Goal: Information Seeking & Learning: Learn about a topic

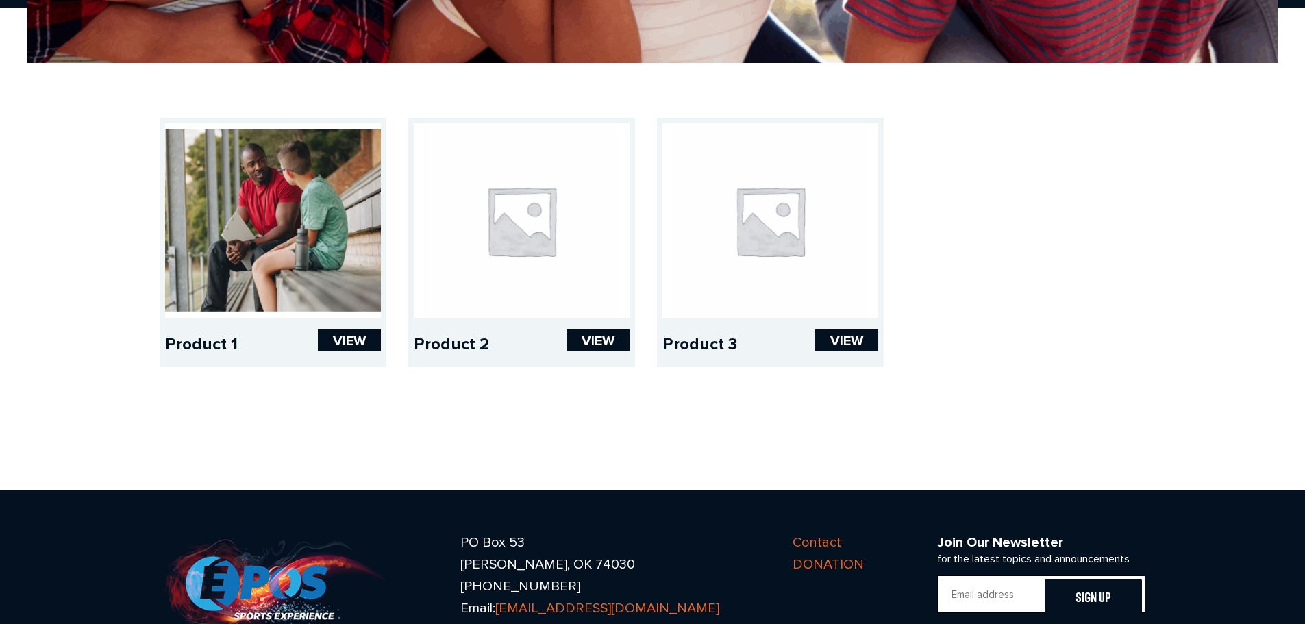
scroll to position [480, 0]
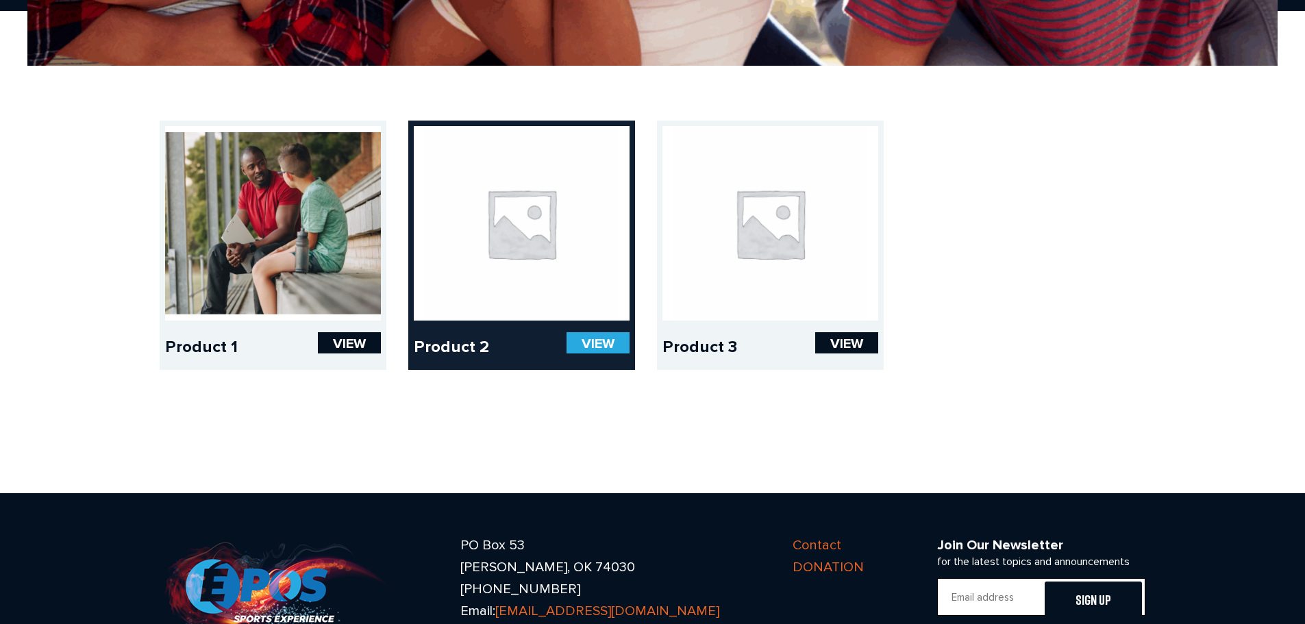
click at [489, 316] on link at bounding box center [522, 223] width 216 height 195
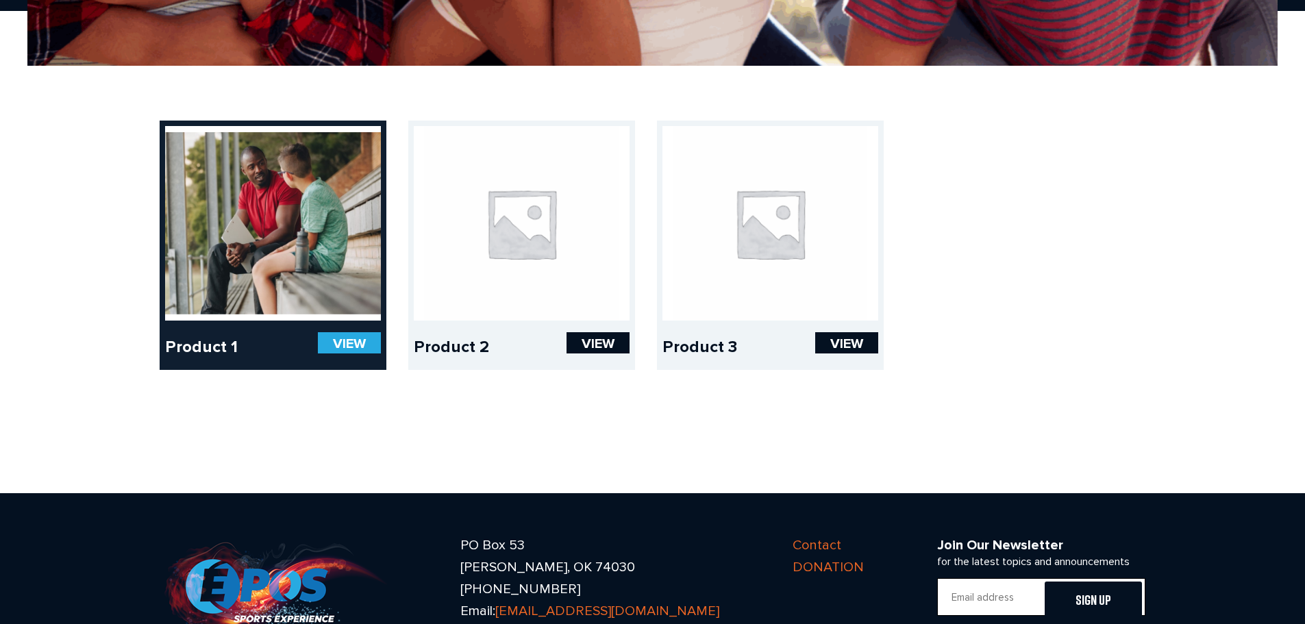
click at [363, 338] on link "VIEW" at bounding box center [349, 342] width 63 height 21
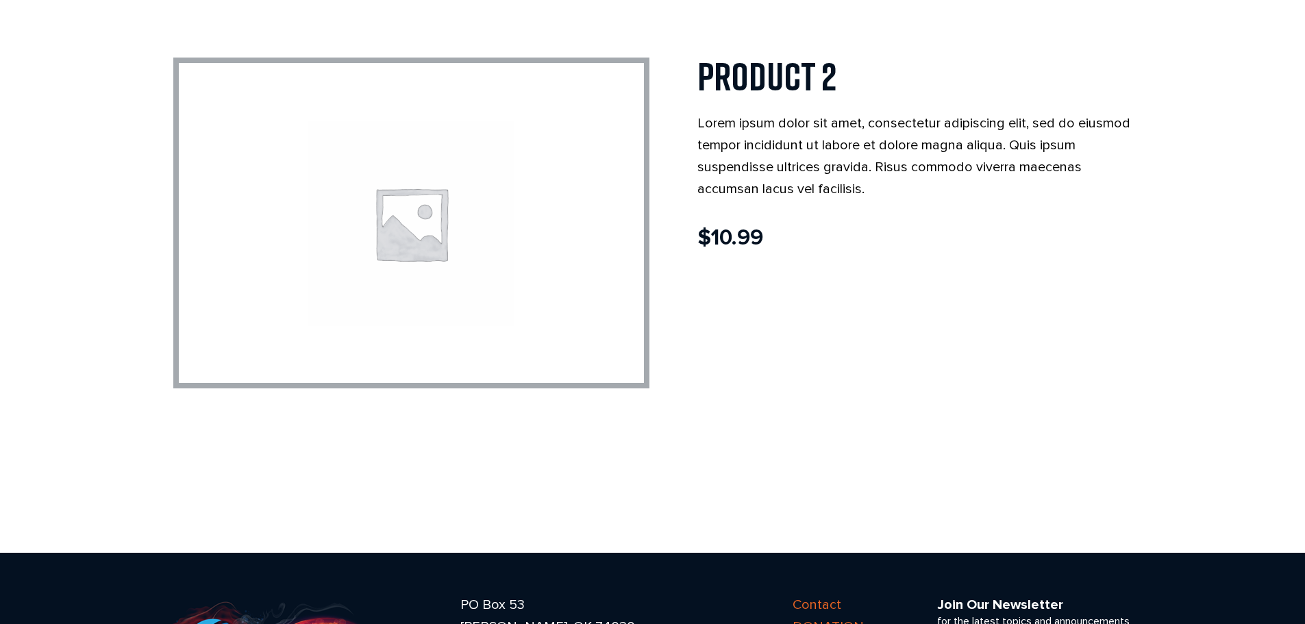
scroll to position [137, 0]
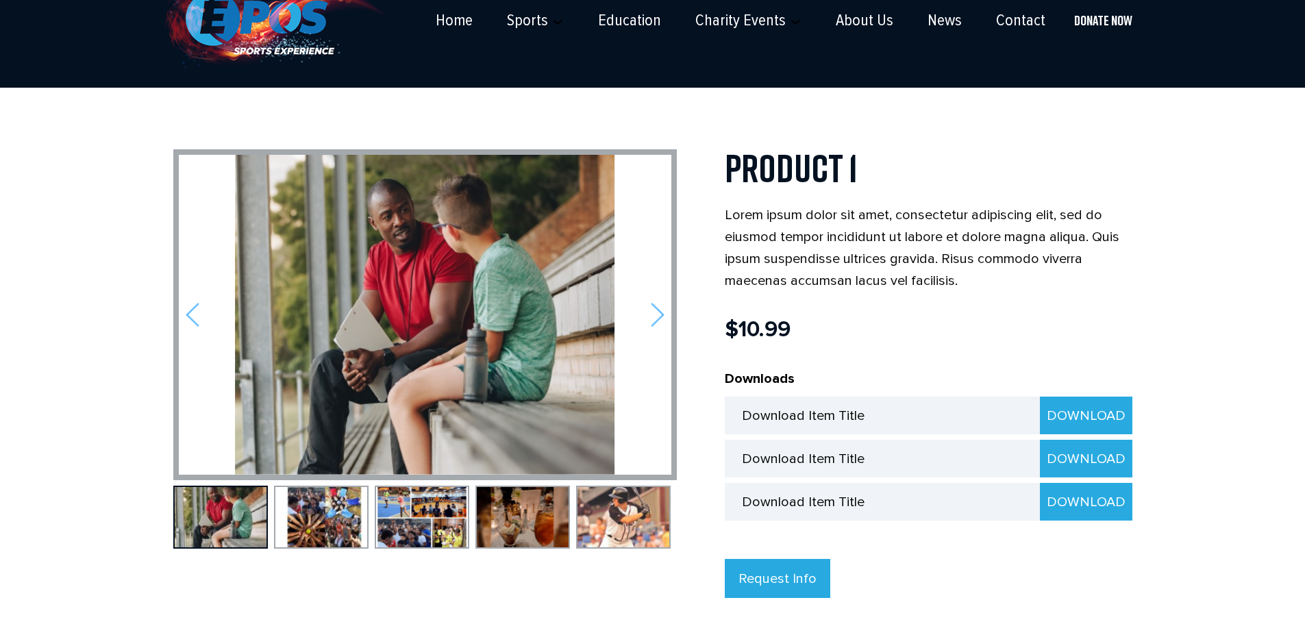
scroll to position [206, 0]
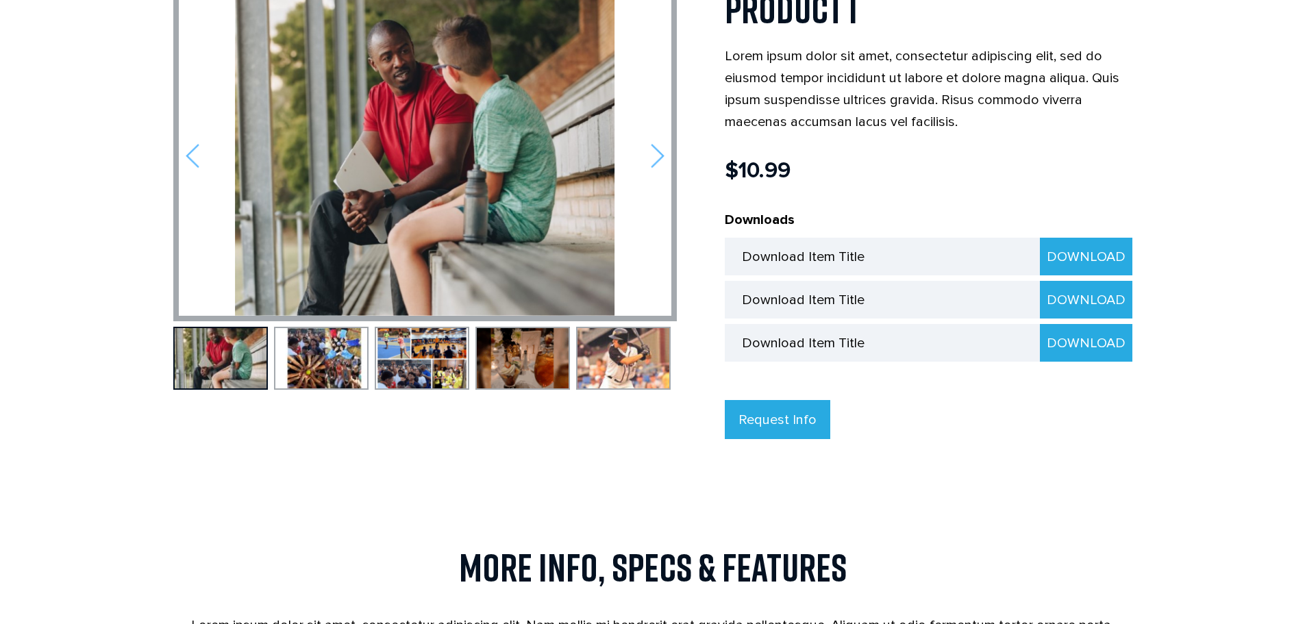
click at [248, 370] on img at bounding box center [221, 358] width 92 height 60
click at [324, 361] on img at bounding box center [321, 358] width 92 height 60
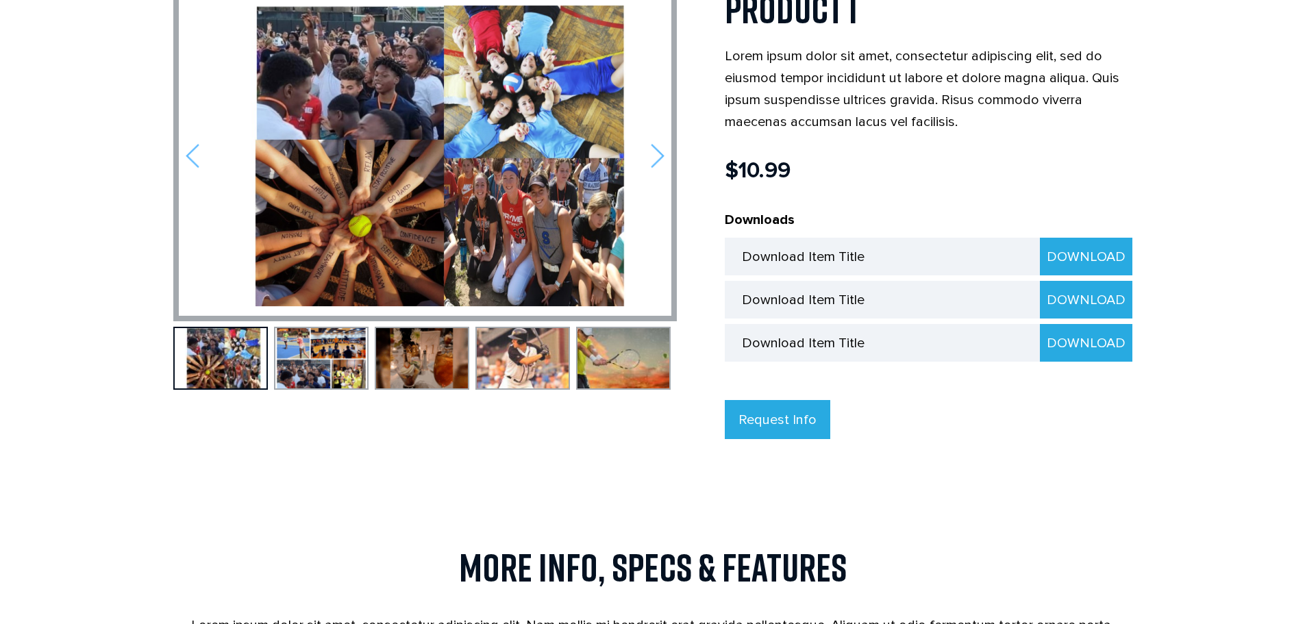
click at [324, 361] on img at bounding box center [321, 358] width 92 height 60
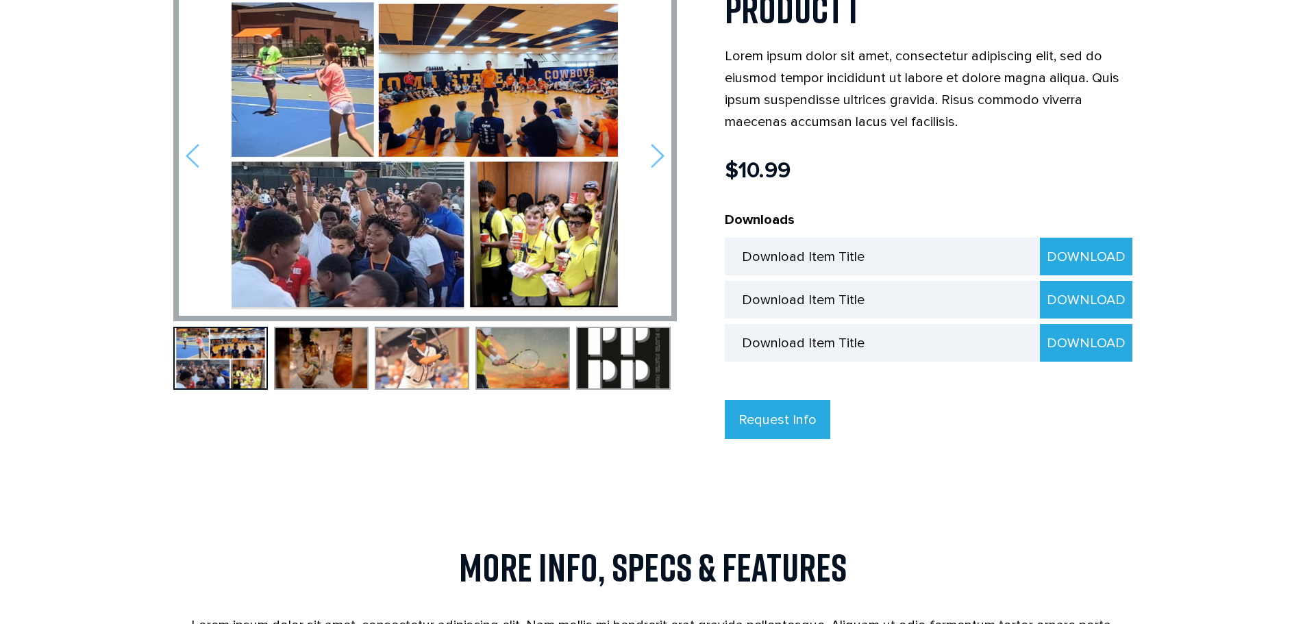
click at [324, 361] on img at bounding box center [321, 358] width 92 height 60
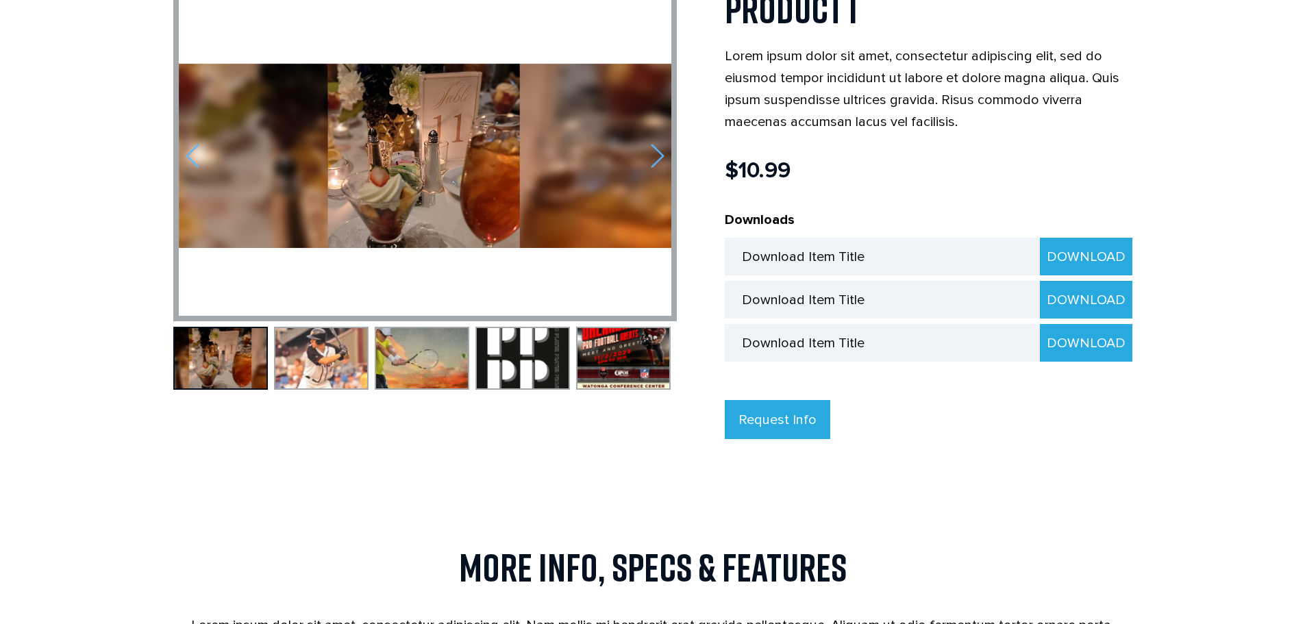
click at [324, 361] on img at bounding box center [321, 358] width 92 height 60
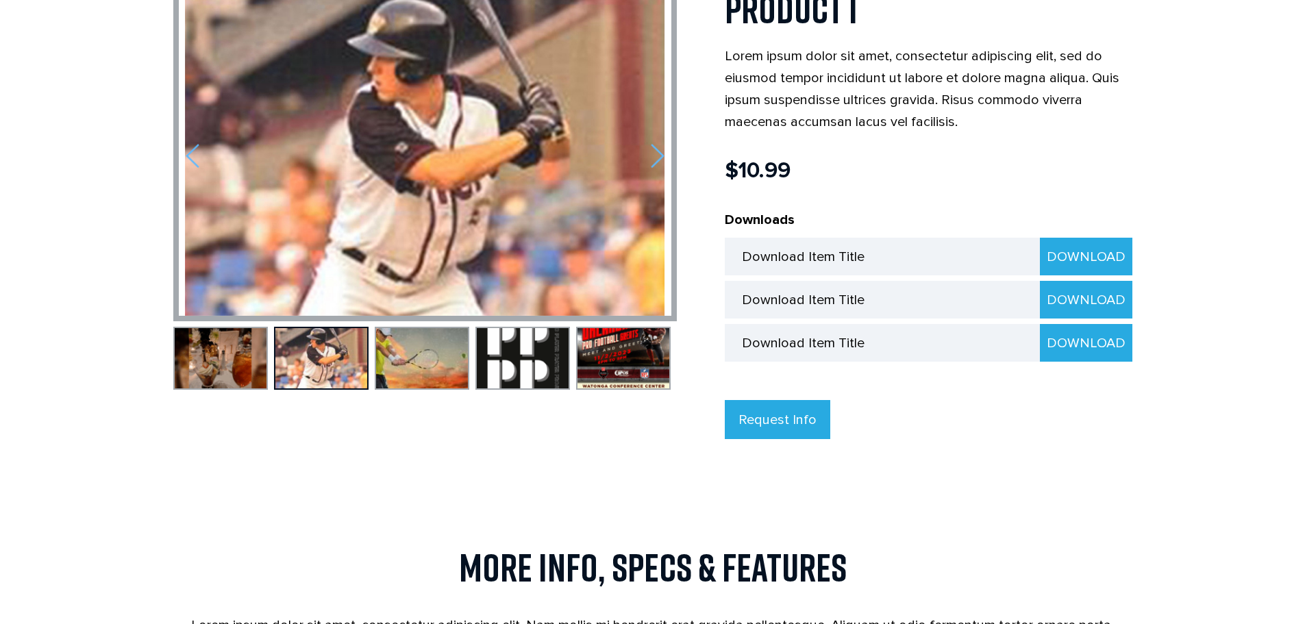
click at [658, 150] on img at bounding box center [658, 155] width 14 height 25
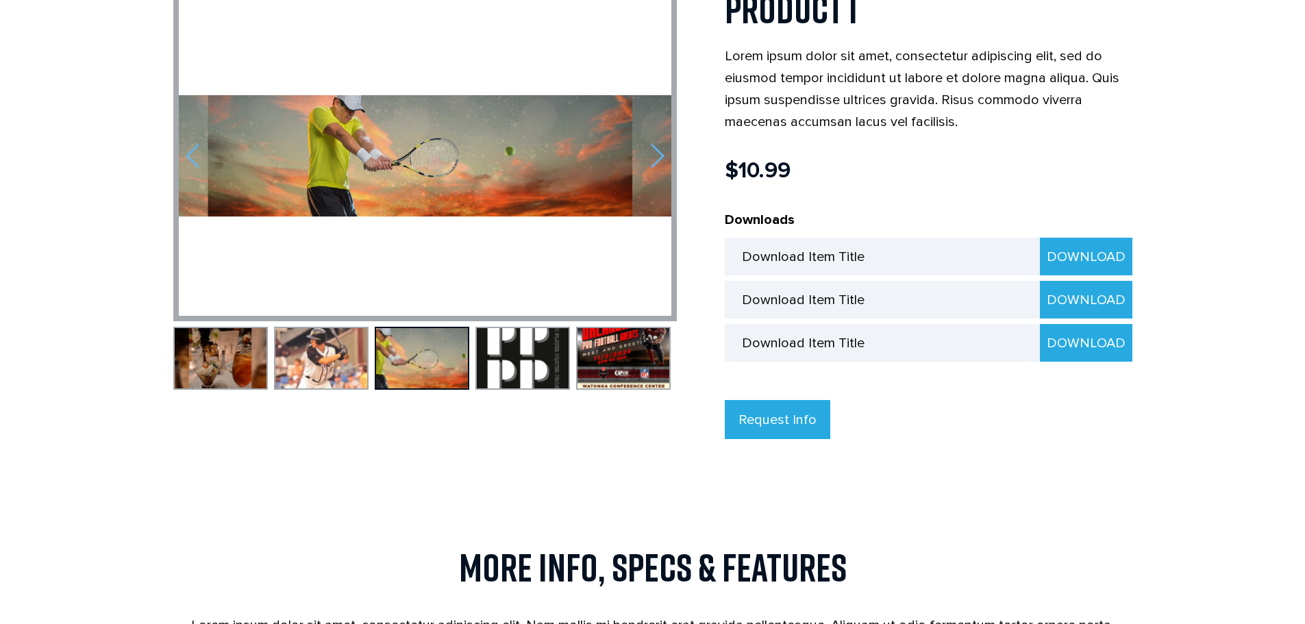
click at [658, 150] on img at bounding box center [658, 155] width 14 height 25
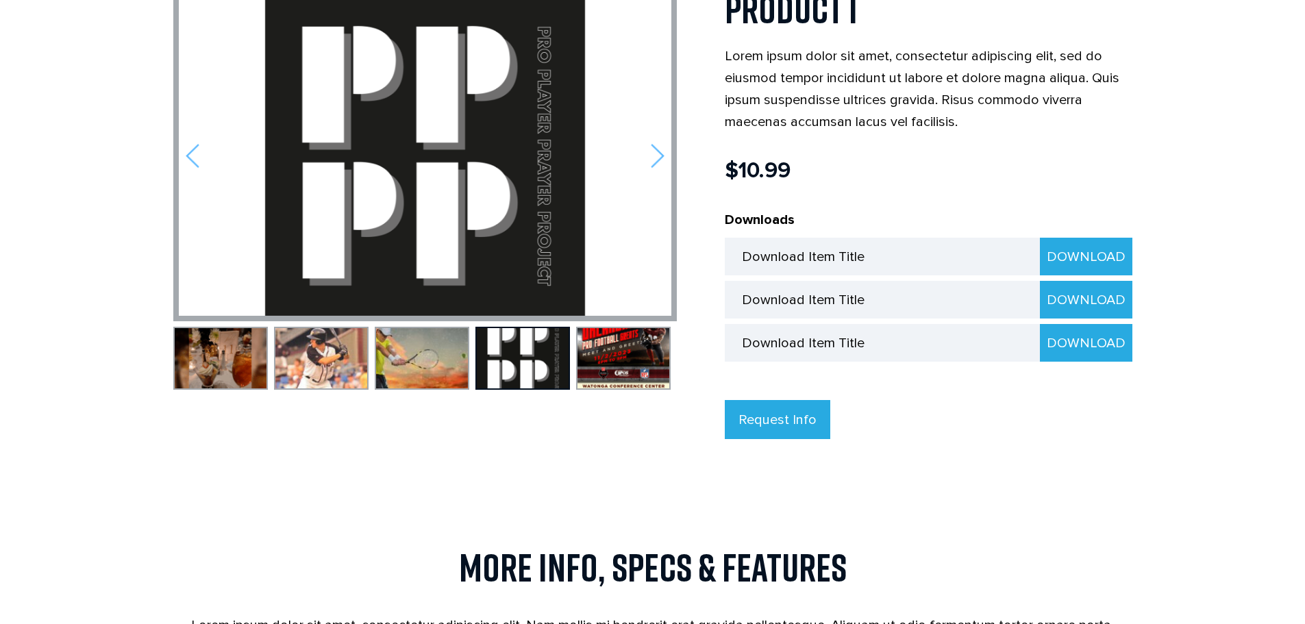
click at [658, 150] on img at bounding box center [658, 155] width 14 height 25
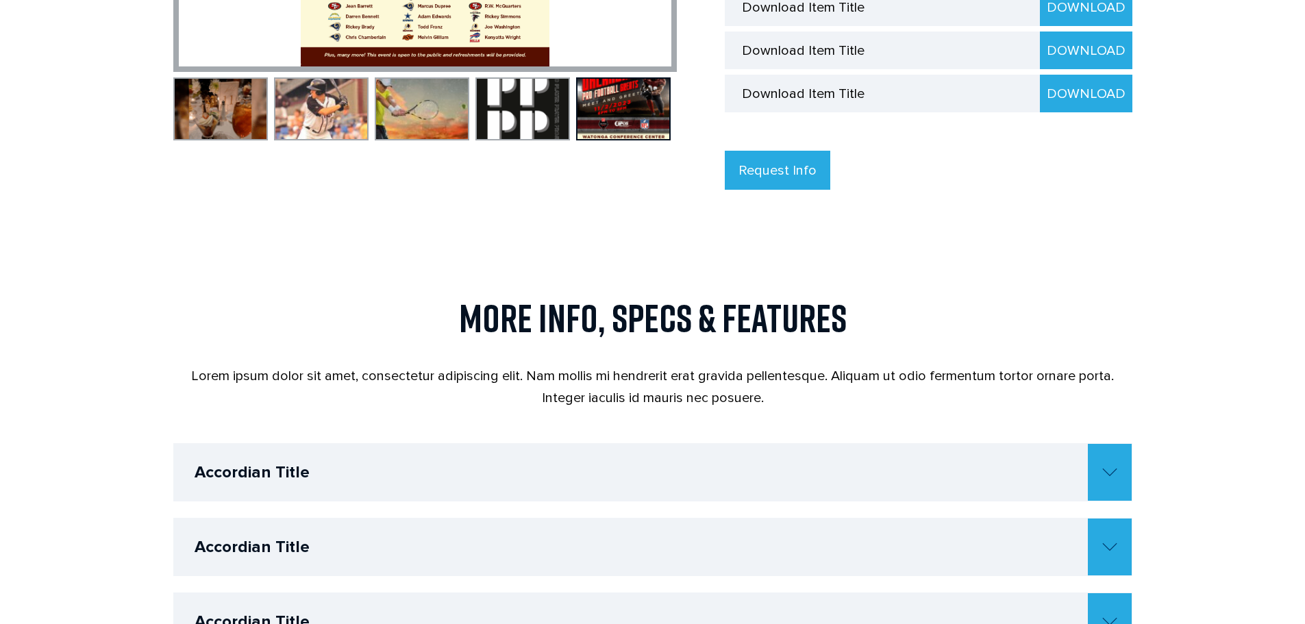
scroll to position [480, 0]
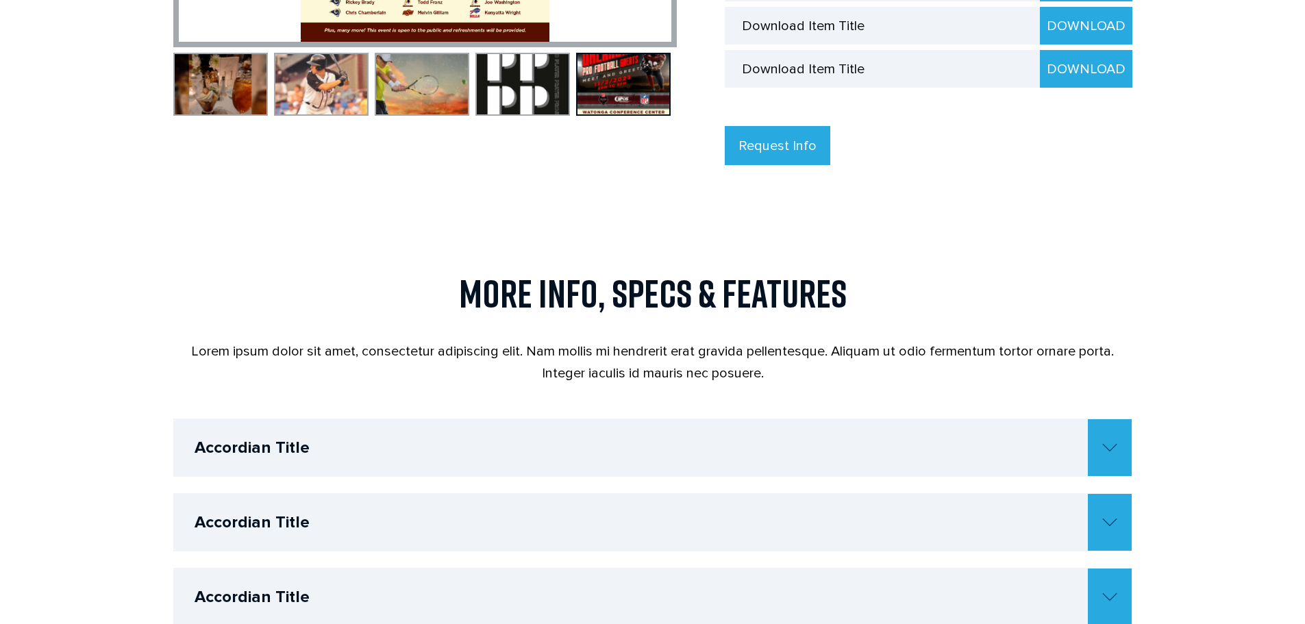
click at [1059, 451] on h4 "Accordian Title" at bounding box center [663, 447] width 937 height 57
